Goal: Information Seeking & Learning: Learn about a topic

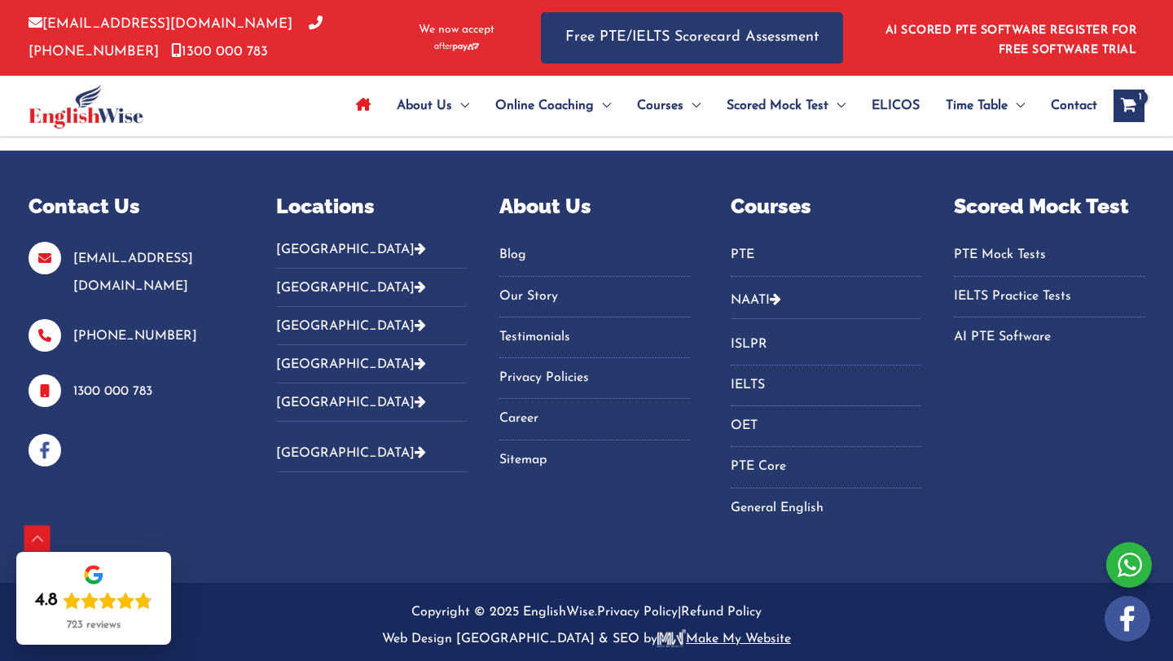
scroll to position [5707, 0]
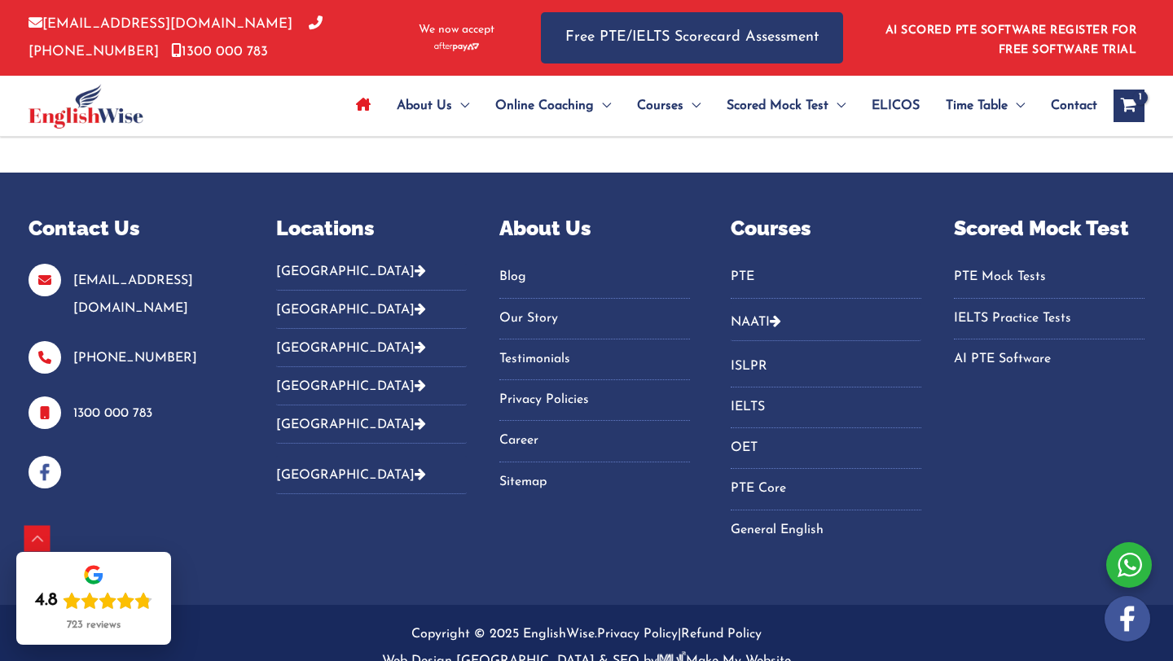
click at [517, 268] on link "Blog" at bounding box center [594, 277] width 191 height 27
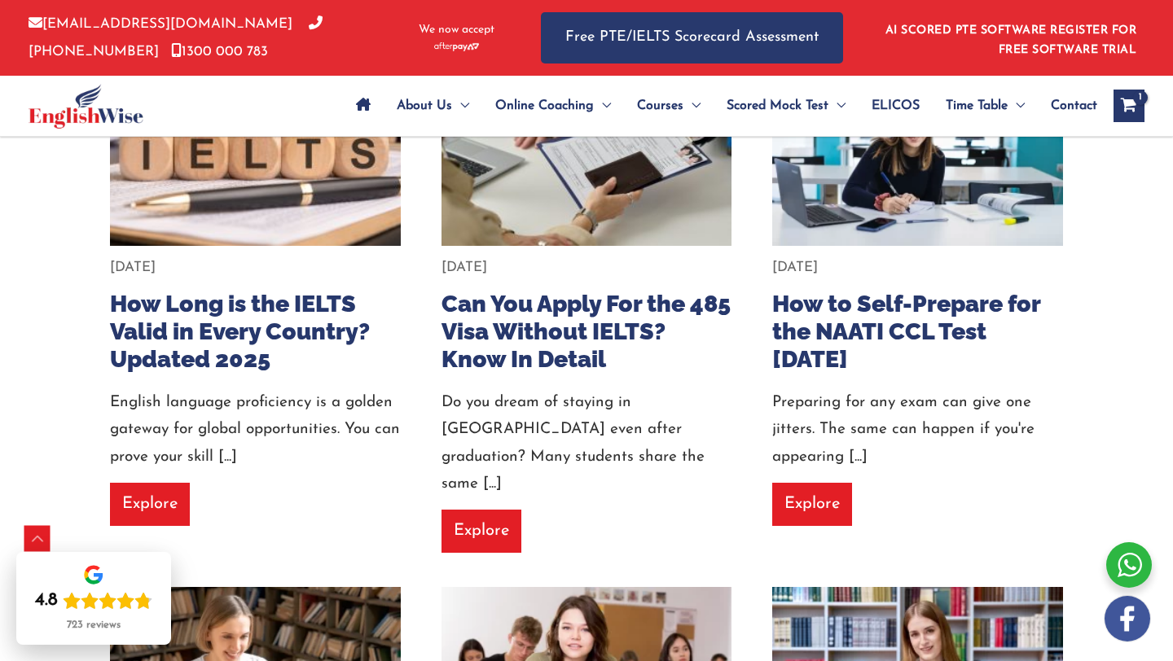
scroll to position [398, 0]
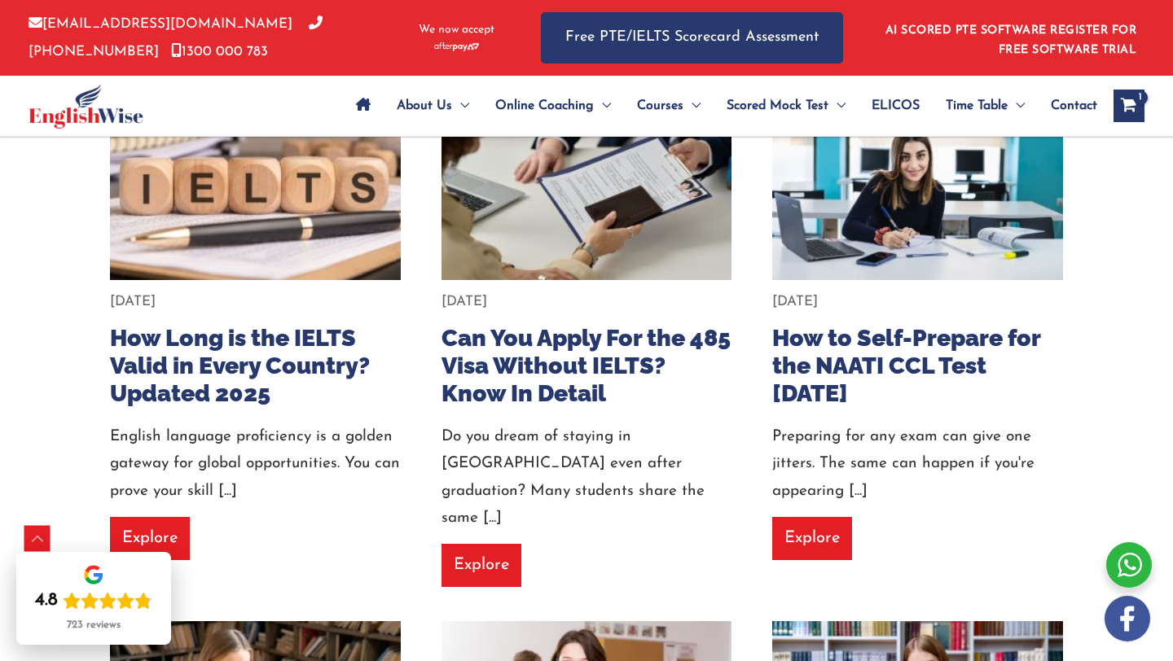
click at [340, 204] on img at bounding box center [254, 183] width 319 height 213
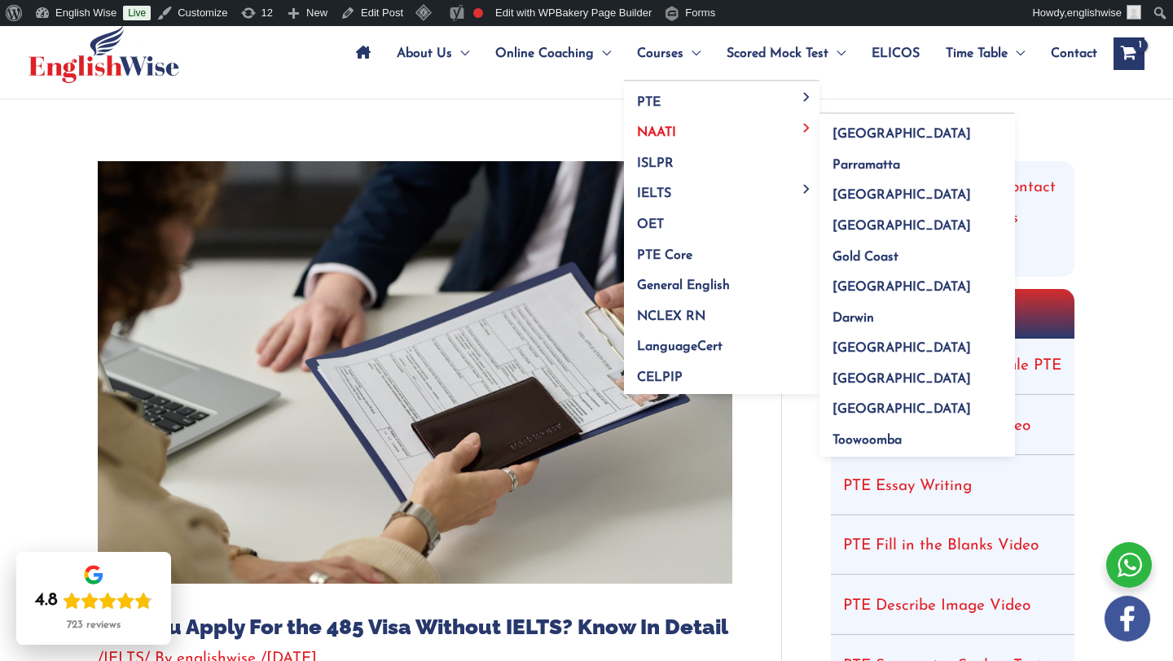
scroll to position [97, 0]
